Goal: Task Accomplishment & Management: Manage account settings

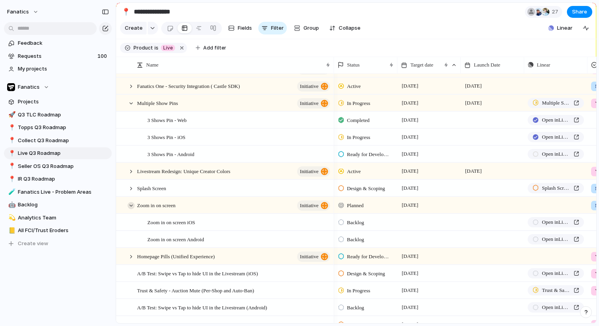
click at [132, 203] on div at bounding box center [131, 205] width 7 height 7
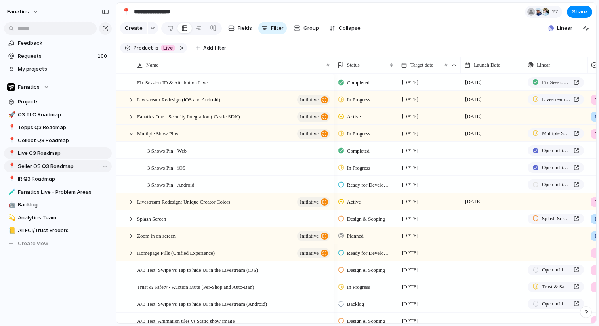
click at [40, 164] on span "Seller OS Q3 Roadmap" at bounding box center [63, 166] width 91 height 8
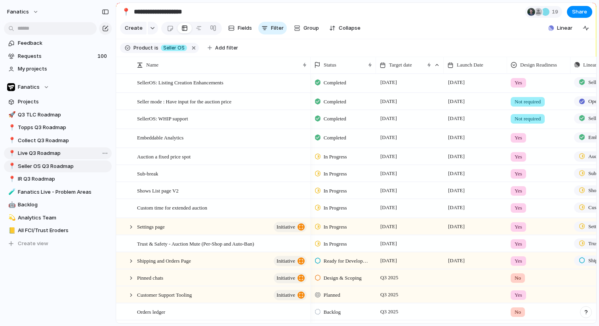
click at [28, 151] on span "Live Q3 Roadmap" at bounding box center [63, 153] width 91 height 8
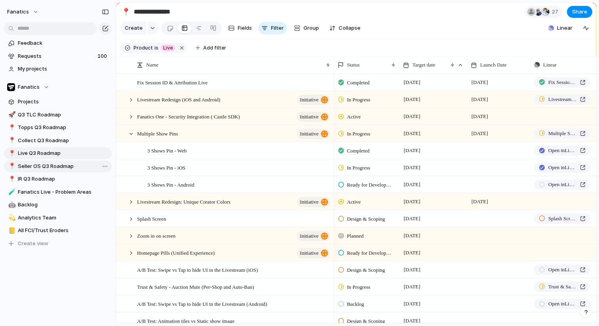
click at [36, 169] on span "Seller OS Q3 Roadmap" at bounding box center [63, 166] width 91 height 8
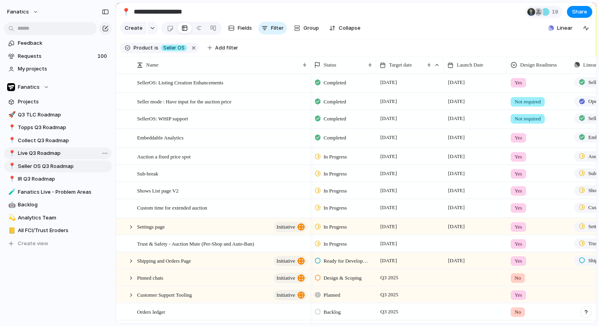
click at [42, 157] on link "📍 Live Q3 Roadmap" at bounding box center [58, 153] width 108 height 12
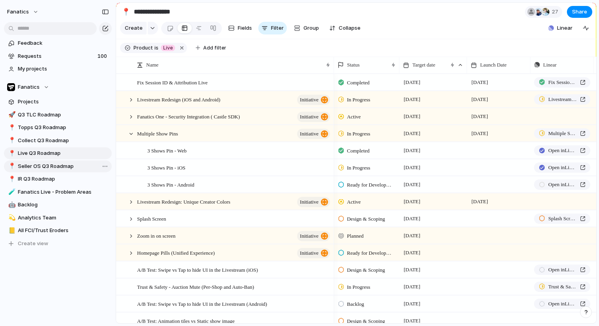
click at [56, 166] on span "Seller OS Q3 Roadmap" at bounding box center [63, 166] width 91 height 8
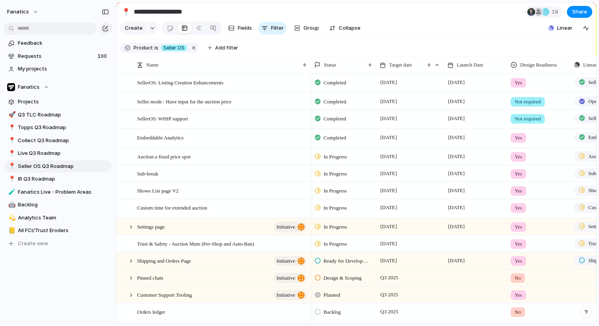
scroll to position [6, 0]
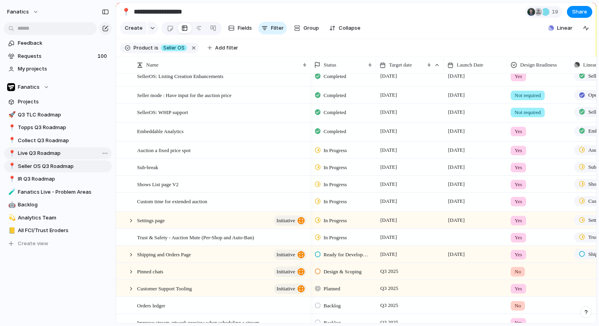
click at [34, 155] on span "Live Q3 Roadmap" at bounding box center [63, 153] width 91 height 8
type input "**********"
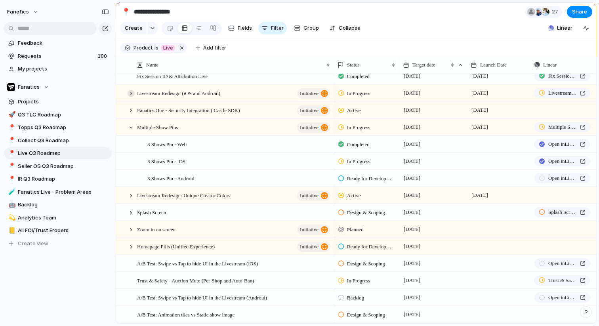
click at [130, 96] on div at bounding box center [131, 93] width 7 height 7
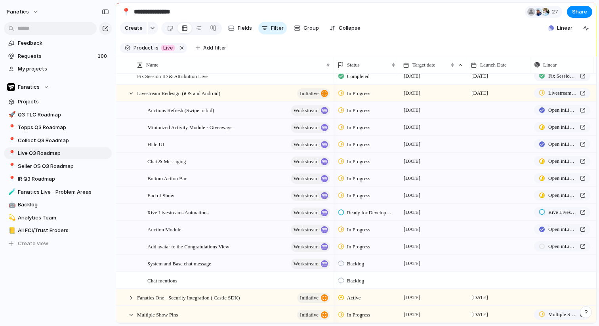
click at [349, 113] on span "In Progress" at bounding box center [358, 111] width 23 height 8
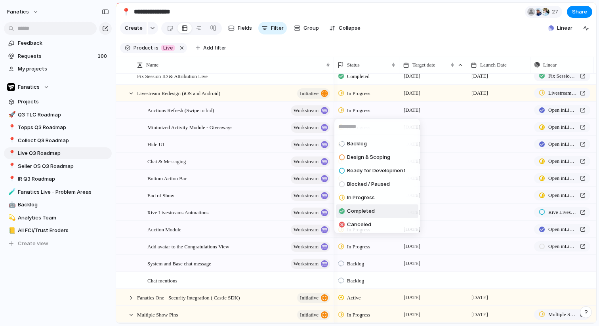
click at [365, 211] on span "Completed" at bounding box center [361, 211] width 28 height 8
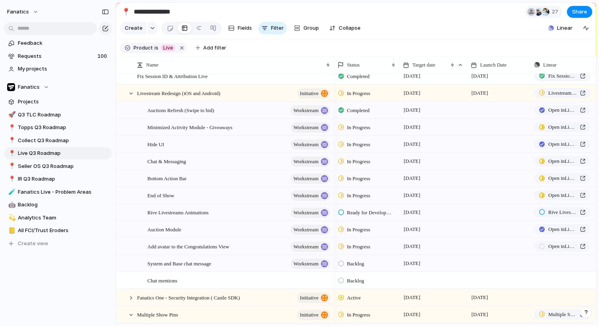
click at [361, 124] on span "In Progress" at bounding box center [358, 128] width 23 height 8
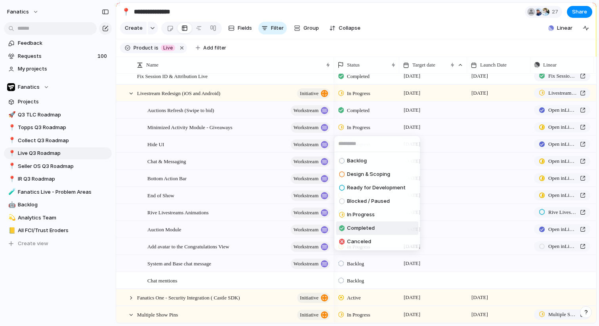
click at [373, 231] on span "Completed" at bounding box center [361, 228] width 28 height 8
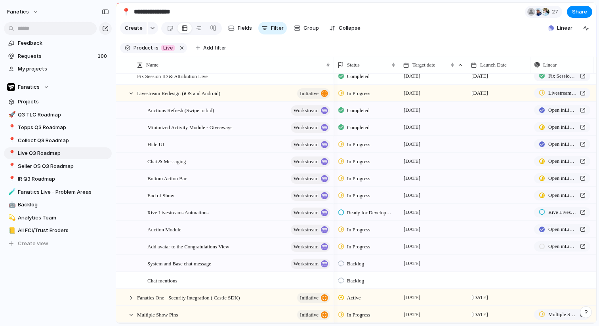
click at [366, 143] on span "In Progress" at bounding box center [358, 145] width 23 height 8
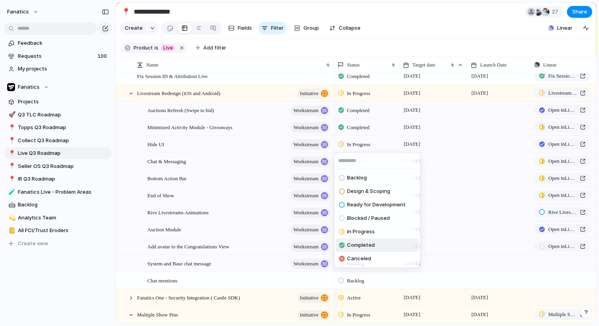
click at [366, 244] on span "Completed" at bounding box center [361, 245] width 28 height 8
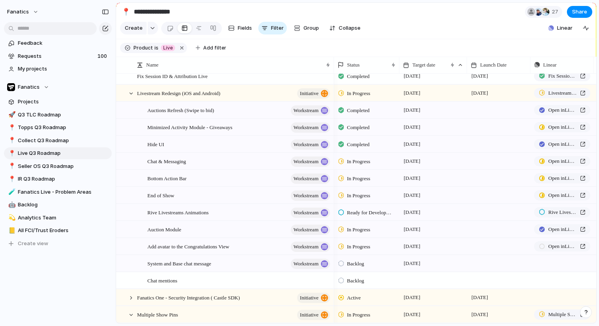
click at [357, 162] on span "In Progress" at bounding box center [358, 162] width 23 height 8
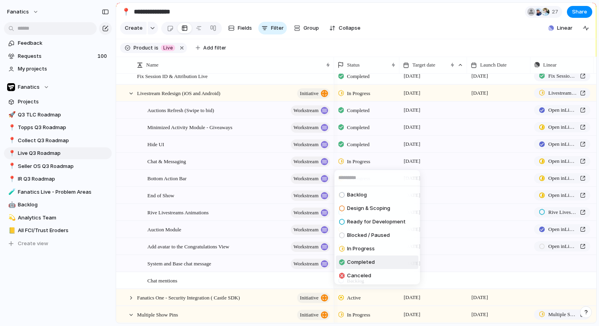
click at [365, 264] on span "Completed" at bounding box center [361, 262] width 28 height 8
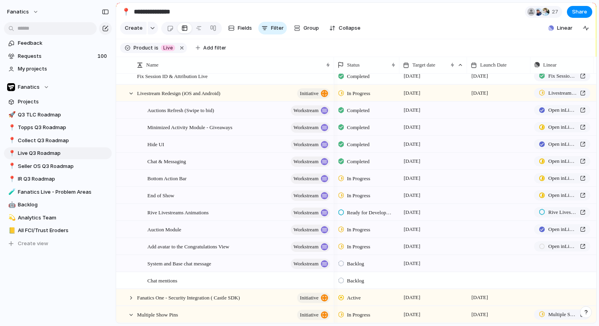
click at [354, 181] on span "In Progress" at bounding box center [358, 179] width 23 height 8
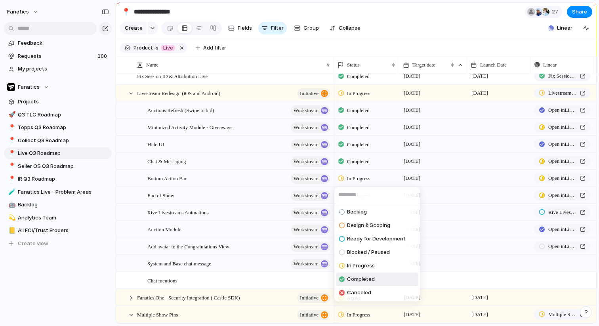
click at [353, 280] on span "Completed" at bounding box center [361, 279] width 28 height 8
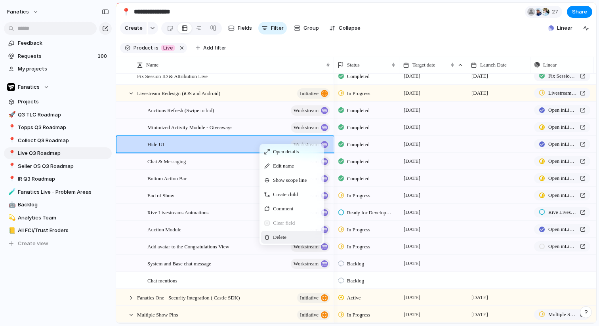
click at [283, 239] on span "Delete" at bounding box center [279, 237] width 13 height 8
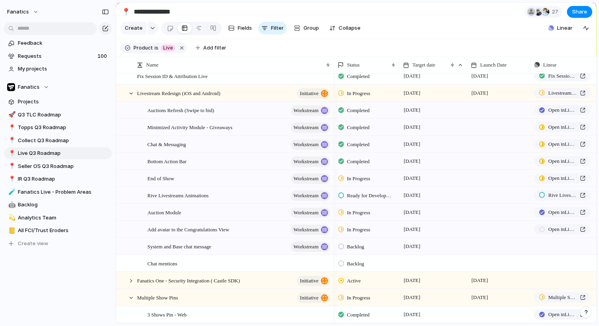
click at [359, 250] on span "Backlog" at bounding box center [355, 247] width 17 height 8
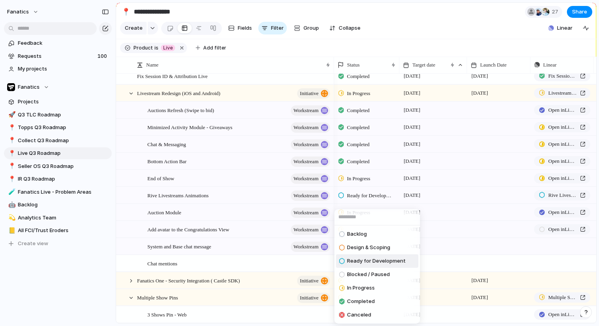
click at [264, 227] on div "Backlog Design & Scoping Ready for Development Blocked / Paused In Progress Com…" at bounding box center [299, 163] width 599 height 326
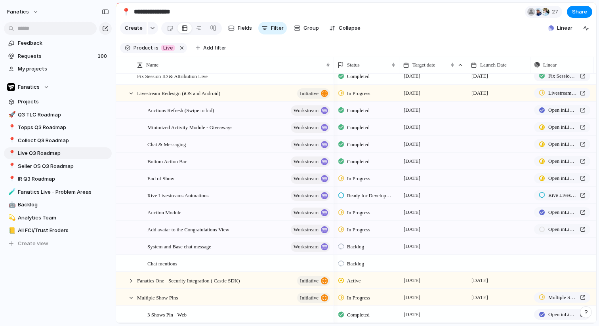
click at [363, 246] on span "Backlog" at bounding box center [355, 247] width 17 height 8
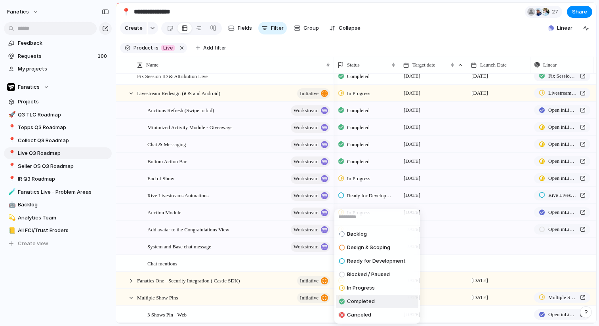
click at [366, 304] on span "Completed" at bounding box center [361, 302] width 28 height 8
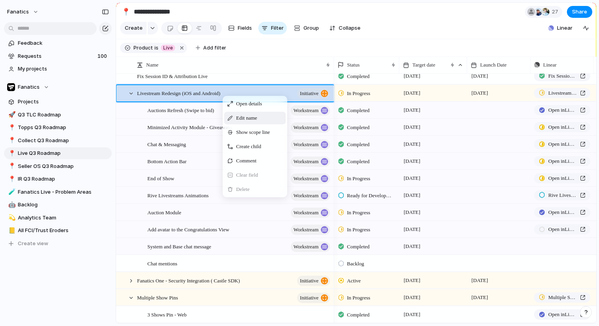
click at [256, 122] on div "Edit name" at bounding box center [254, 118] width 61 height 13
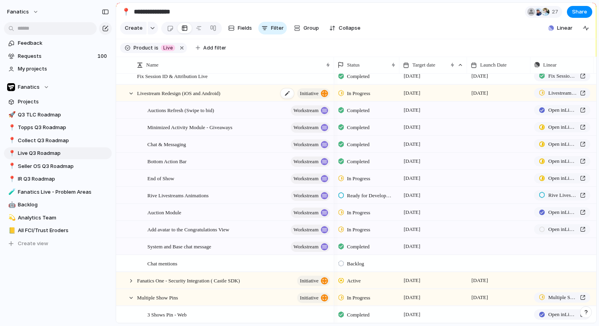
click at [216, 92] on span "Livestream Redesign (iOS and Android)" at bounding box center [178, 92] width 83 height 9
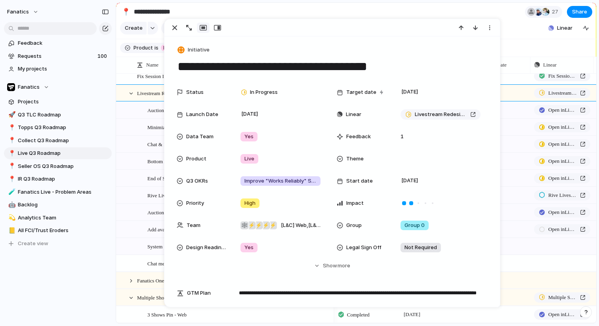
click at [375, 61] on textarea "**********" at bounding box center [332, 66] width 311 height 17
type textarea "**********"
drag, startPoint x: 183, startPoint y: 26, endPoint x: 178, endPoint y: 26, distance: 5.5
click at [183, 26] on button "button" at bounding box center [189, 28] width 13 height 10
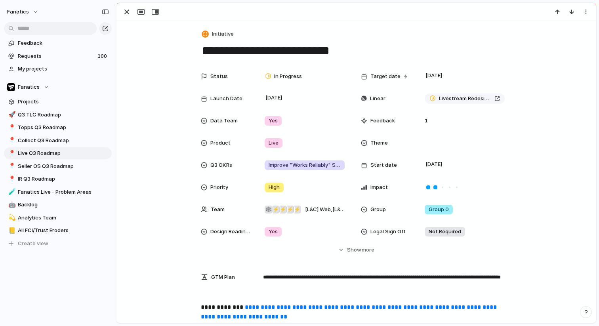
click at [129, 6] on div at bounding box center [357, 11] width 480 height 17
click at [128, 14] on div "button" at bounding box center [127, 12] width 10 height 10
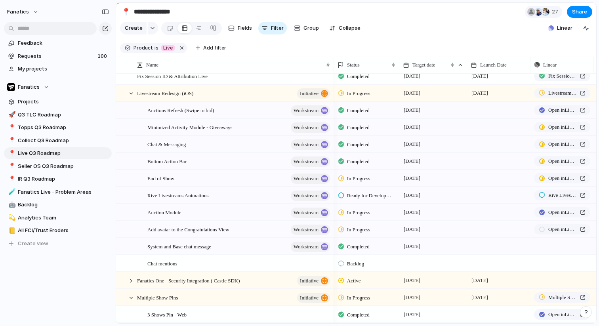
click at [132, 93] on div at bounding box center [131, 93] width 7 height 7
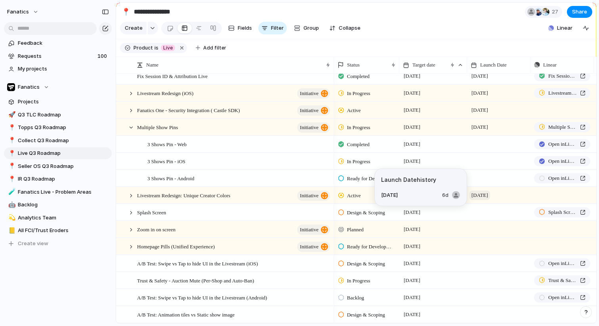
click at [489, 195] on span "[DATE]" at bounding box center [480, 196] width 21 height 10
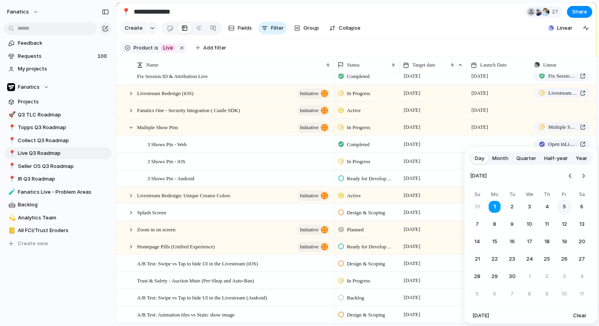
click at [558, 208] on button "5" at bounding box center [565, 207] width 14 height 14
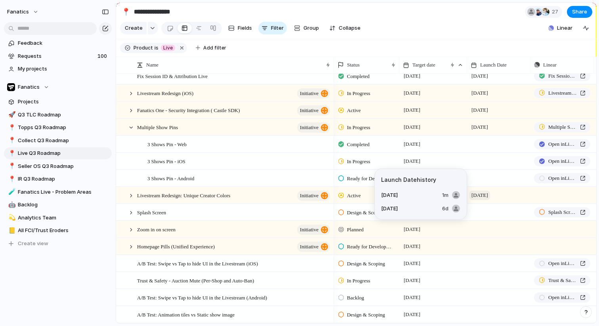
click at [484, 196] on span "[DATE]" at bounding box center [480, 196] width 21 height 10
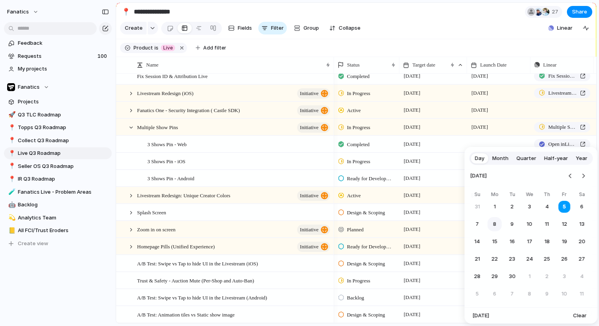
click at [493, 225] on button "8" at bounding box center [495, 224] width 14 height 14
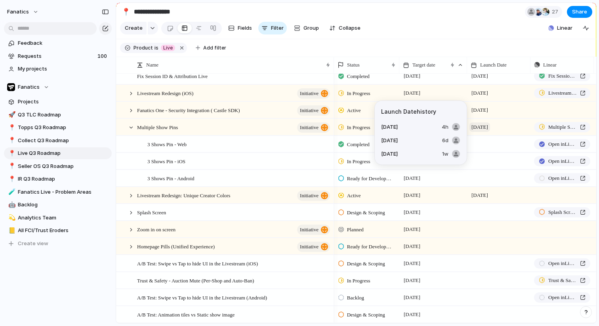
click at [483, 128] on span "[DATE]" at bounding box center [480, 127] width 21 height 10
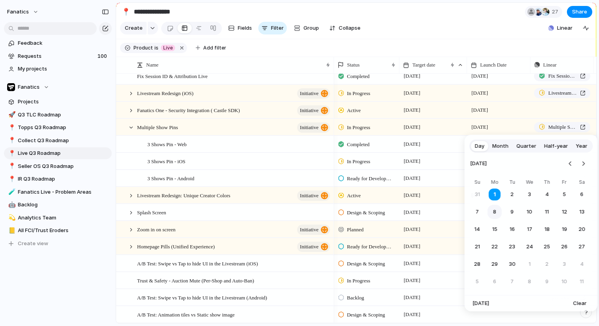
click at [495, 209] on button "8" at bounding box center [495, 212] width 14 height 14
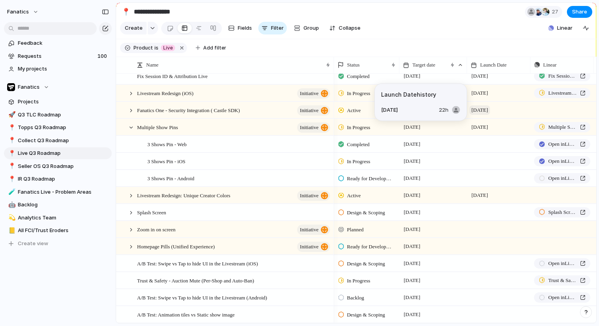
click at [477, 113] on span "[DATE]" at bounding box center [480, 110] width 21 height 10
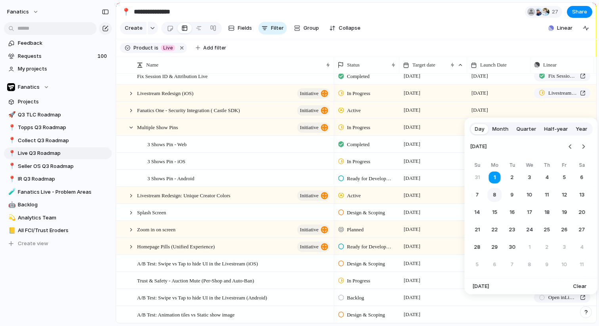
click at [494, 199] on button "8" at bounding box center [495, 195] width 14 height 14
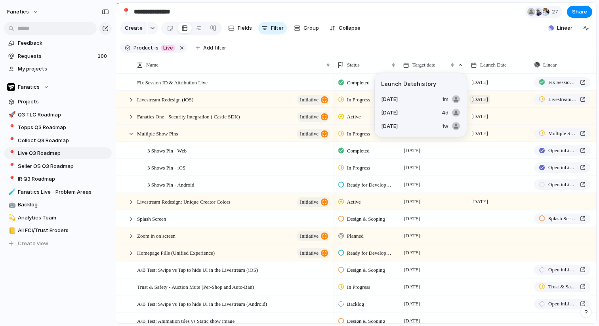
click at [477, 102] on span "[DATE]" at bounding box center [480, 100] width 21 height 10
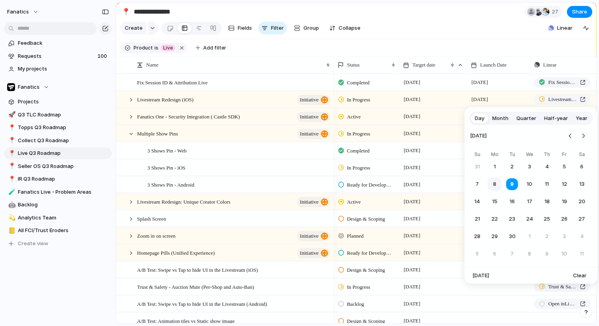
click at [494, 183] on button "8" at bounding box center [495, 184] width 14 height 14
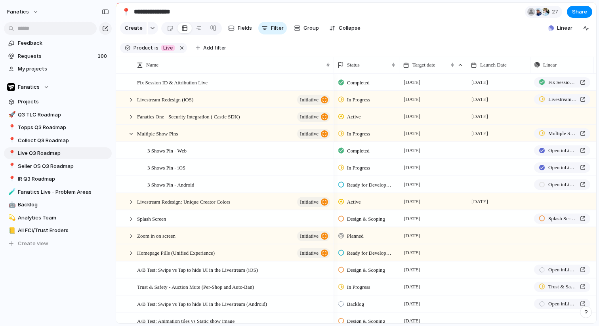
click at [476, 148] on div at bounding box center [498, 150] width 63 height 16
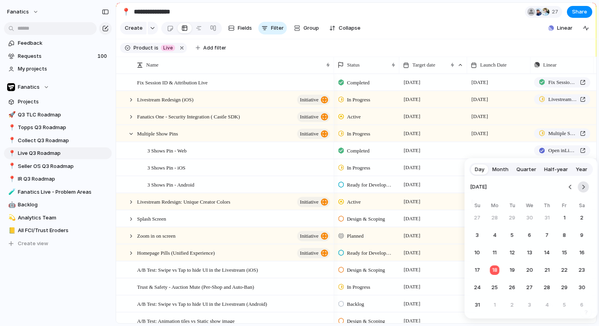
click at [581, 187] on button "Go to the Next Month" at bounding box center [583, 187] width 11 height 11
click at [496, 237] on button "8" at bounding box center [495, 235] width 14 height 14
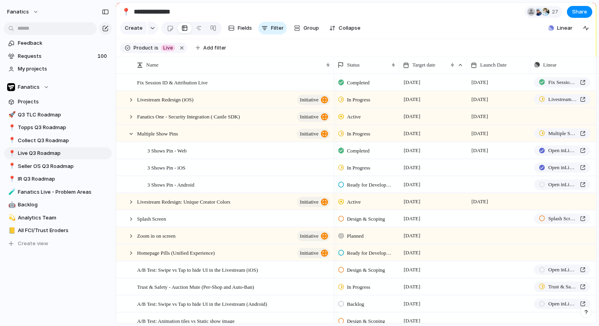
click at [480, 168] on div at bounding box center [498, 167] width 63 height 16
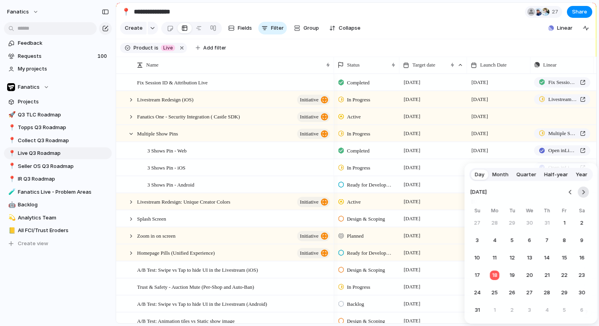
click at [584, 196] on button "Go to the Next Month" at bounding box center [583, 192] width 11 height 11
click at [494, 242] on button "8" at bounding box center [495, 240] width 14 height 14
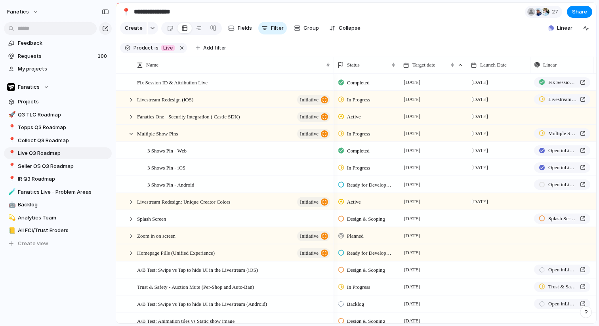
click at [476, 184] on div at bounding box center [498, 184] width 63 height 16
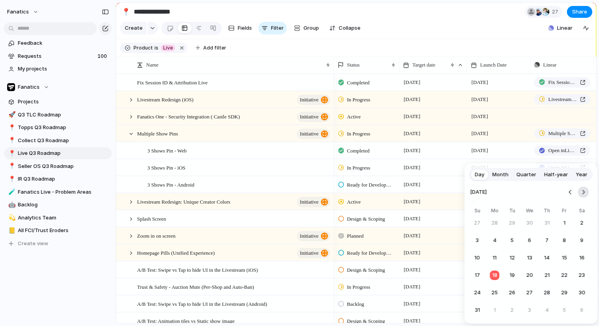
click at [582, 193] on button "Go to the Next Month" at bounding box center [583, 192] width 11 height 11
click at [494, 241] on button "8" at bounding box center [495, 240] width 14 height 14
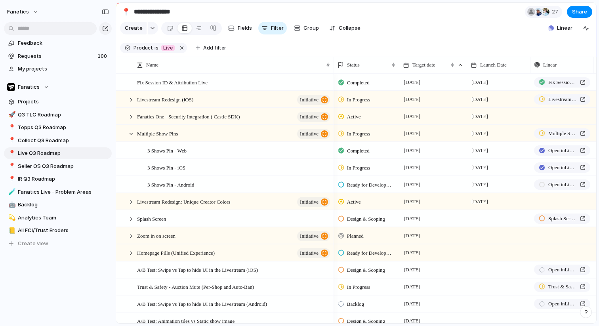
click at [488, 220] on div at bounding box center [498, 218] width 63 height 16
